Goal: Find contact information

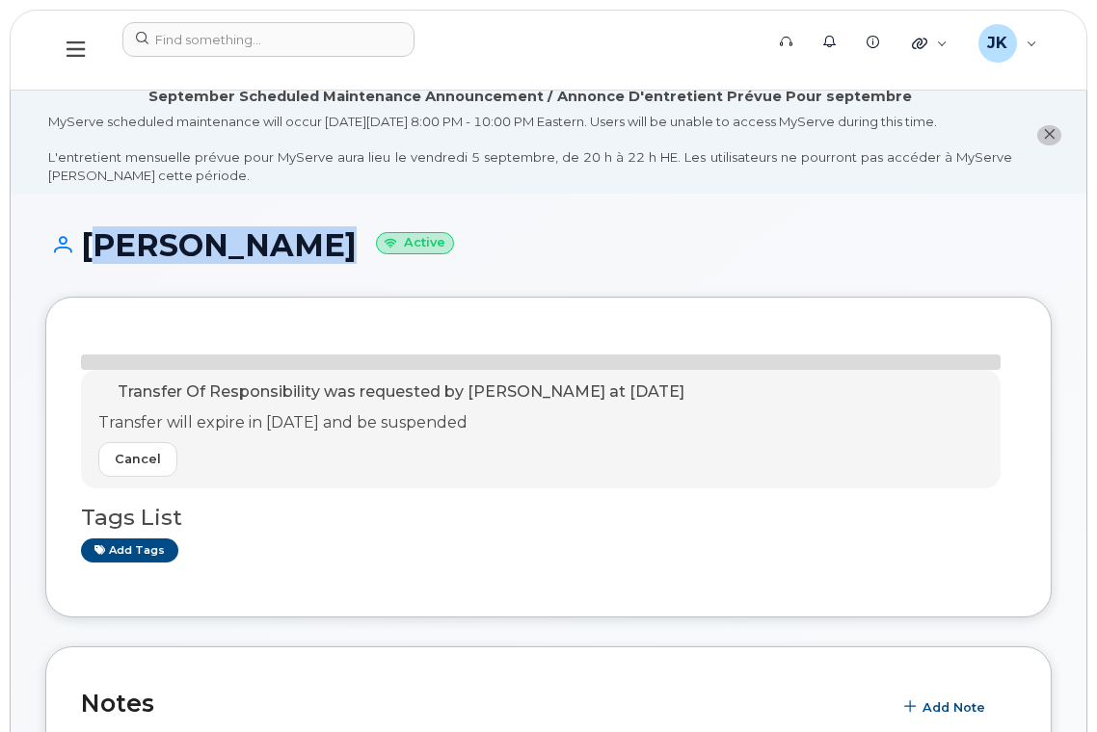
drag, startPoint x: 86, startPoint y: 242, endPoint x: 299, endPoint y: 249, distance: 213.1
click at [299, 249] on h1 "Fred Fonseca Active" at bounding box center [548, 245] width 1006 height 34
copy h1 "[PERSON_NAME]"
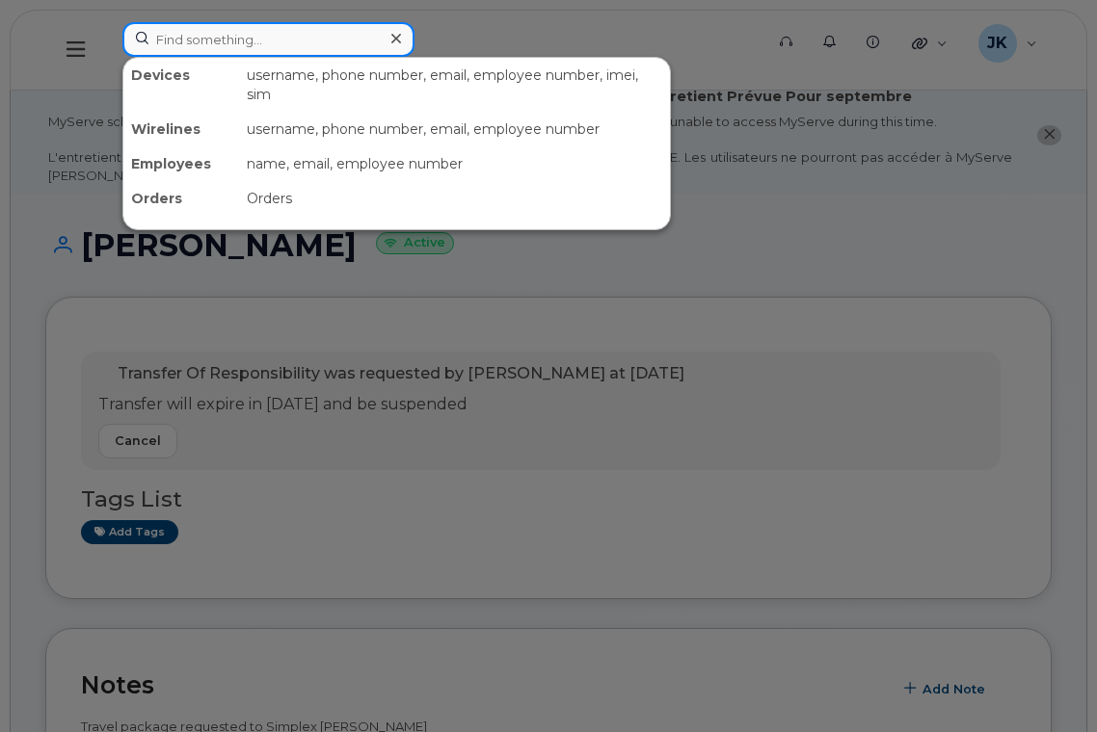
paste input "[PERSON_NAME]"
click at [206, 40] on input at bounding box center [268, 39] width 292 height 35
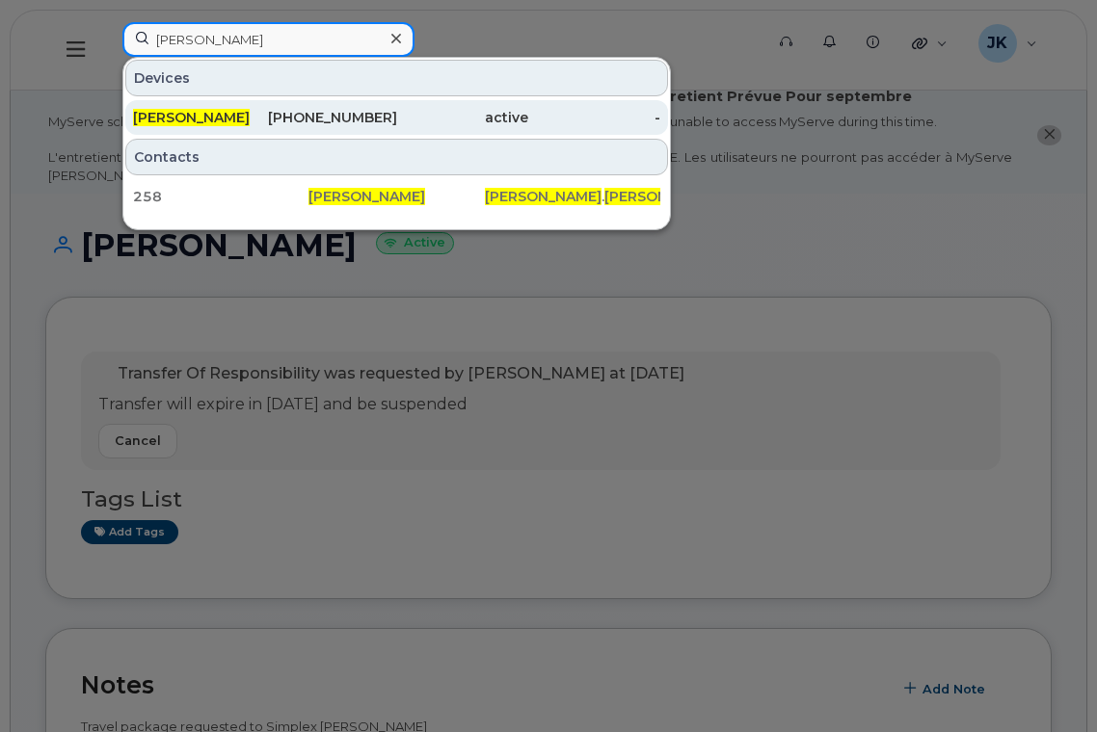
type input "[PERSON_NAME]"
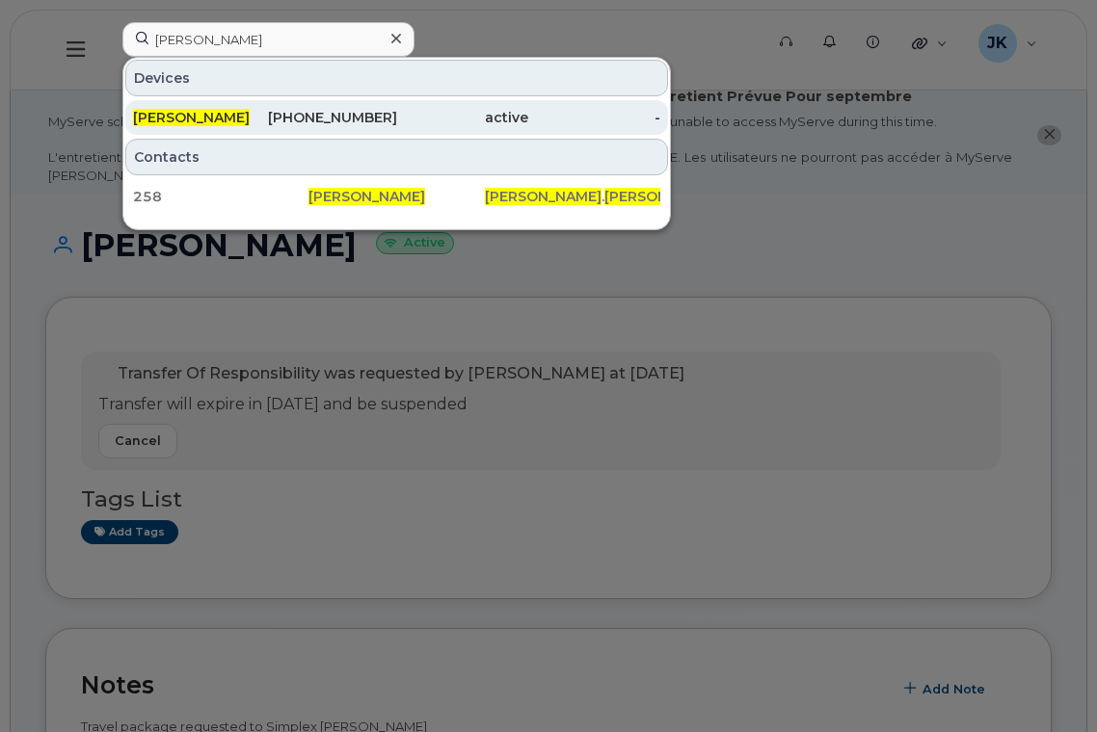
click at [305, 119] on div "780-940-9145" at bounding box center [331, 117] width 132 height 19
